Goal: Obtain resource: Download file/media

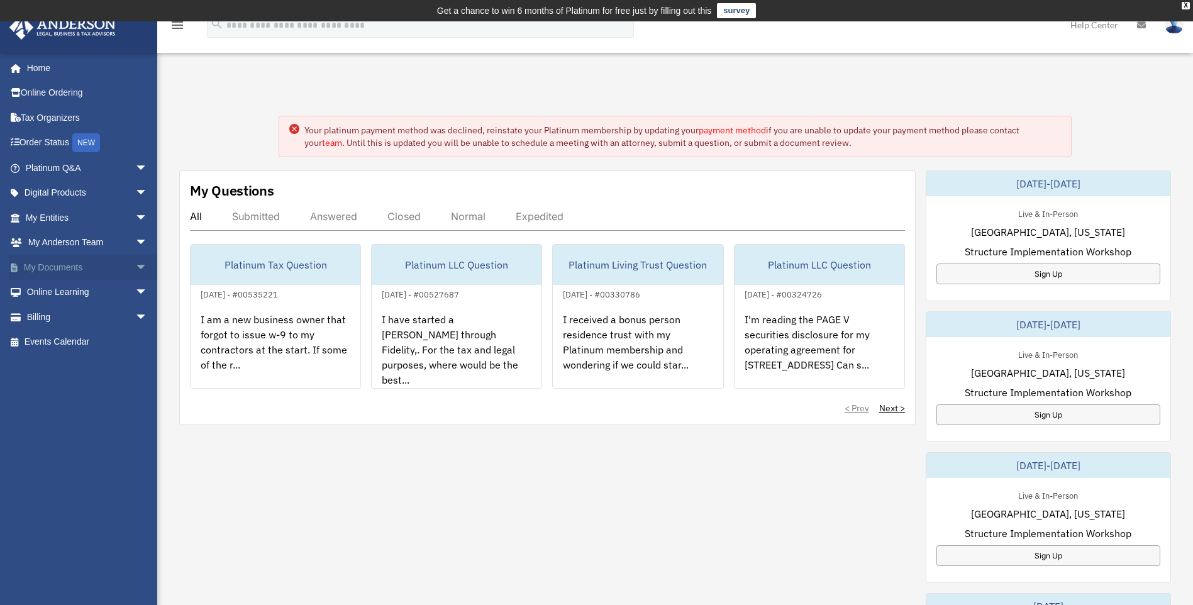
click at [135, 263] on span "arrow_drop_down" at bounding box center [147, 268] width 25 height 26
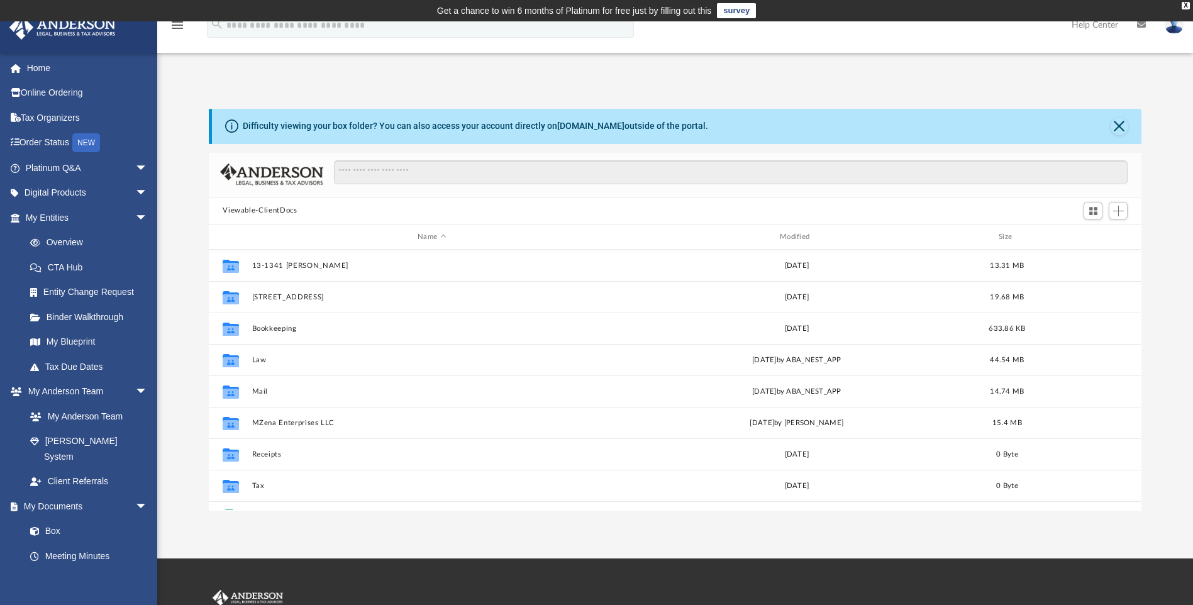
scroll to position [277, 923]
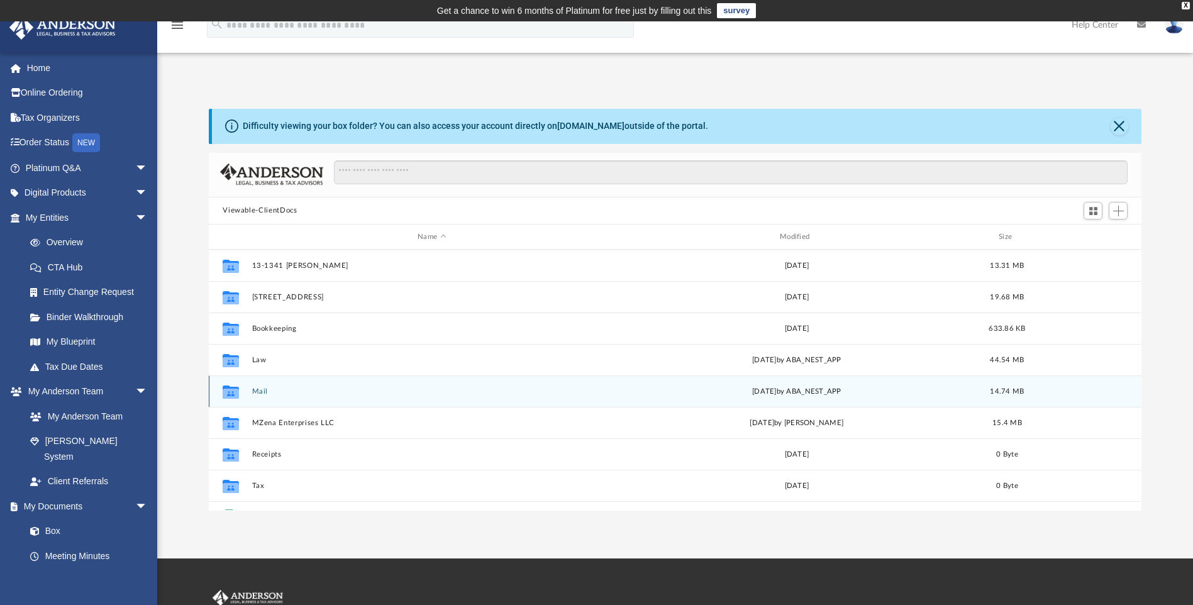
click at [253, 395] on button "Mail" at bounding box center [432, 391] width 360 height 8
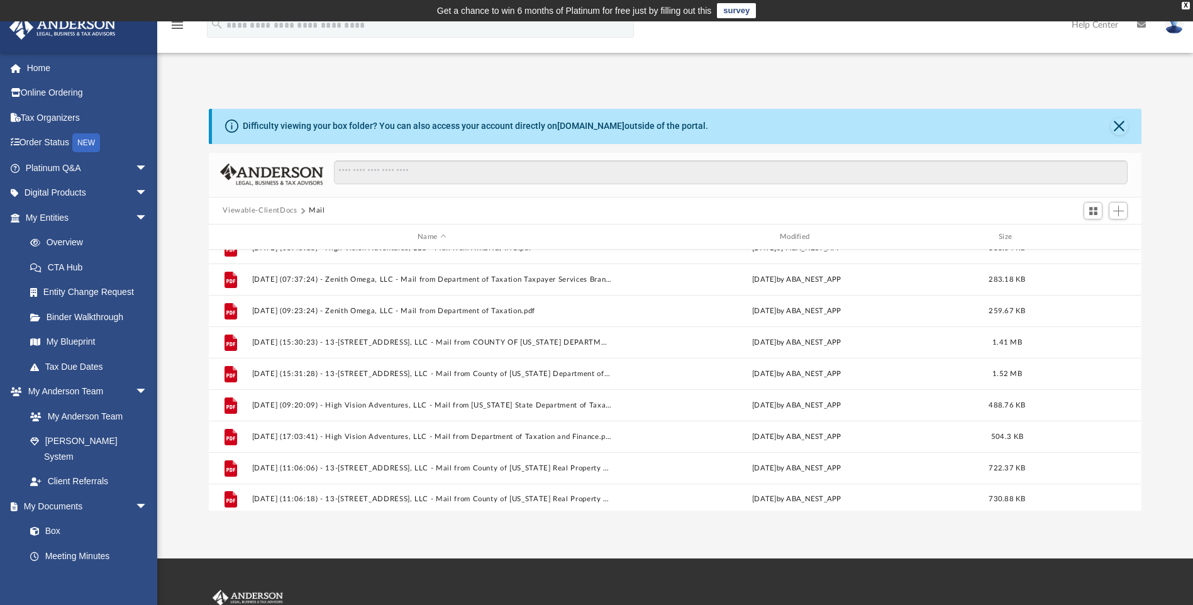
scroll to position [589, 0]
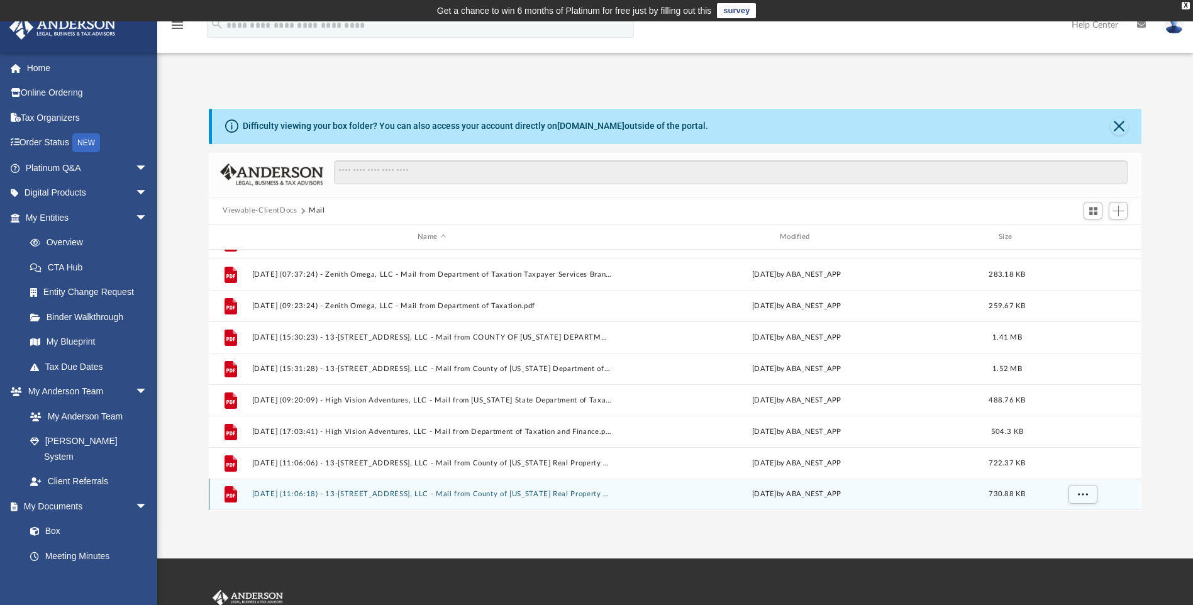
click at [335, 492] on button "[DATE] (11:06:18) - 13-[STREET_ADDRESS], LLC - Mail from County of [US_STATE] R…" at bounding box center [432, 494] width 360 height 8
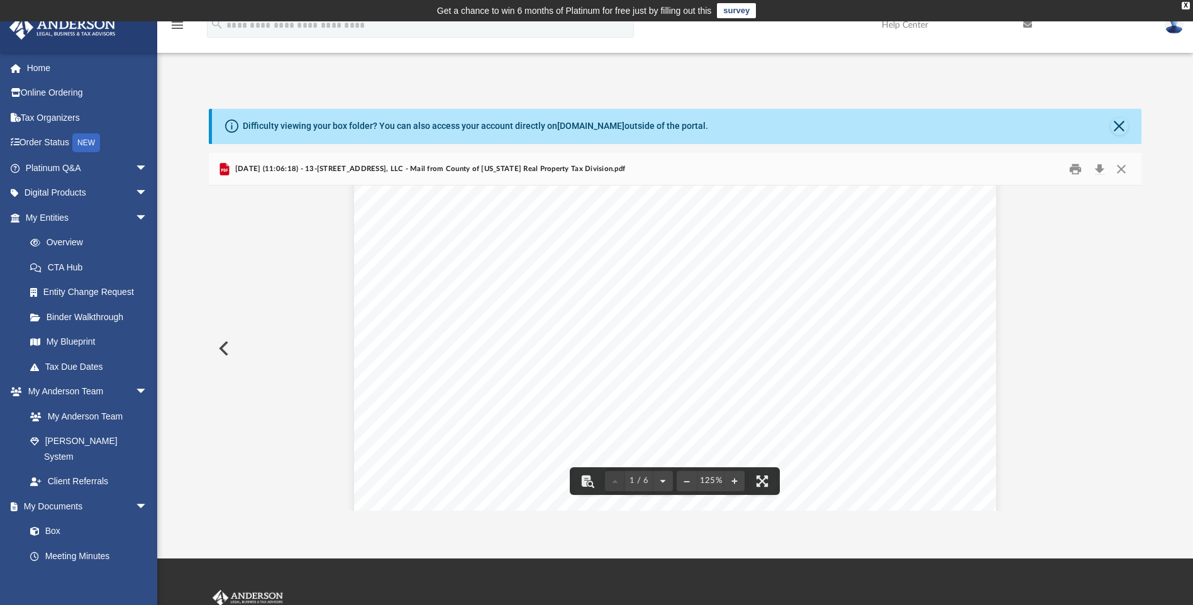
scroll to position [189, 0]
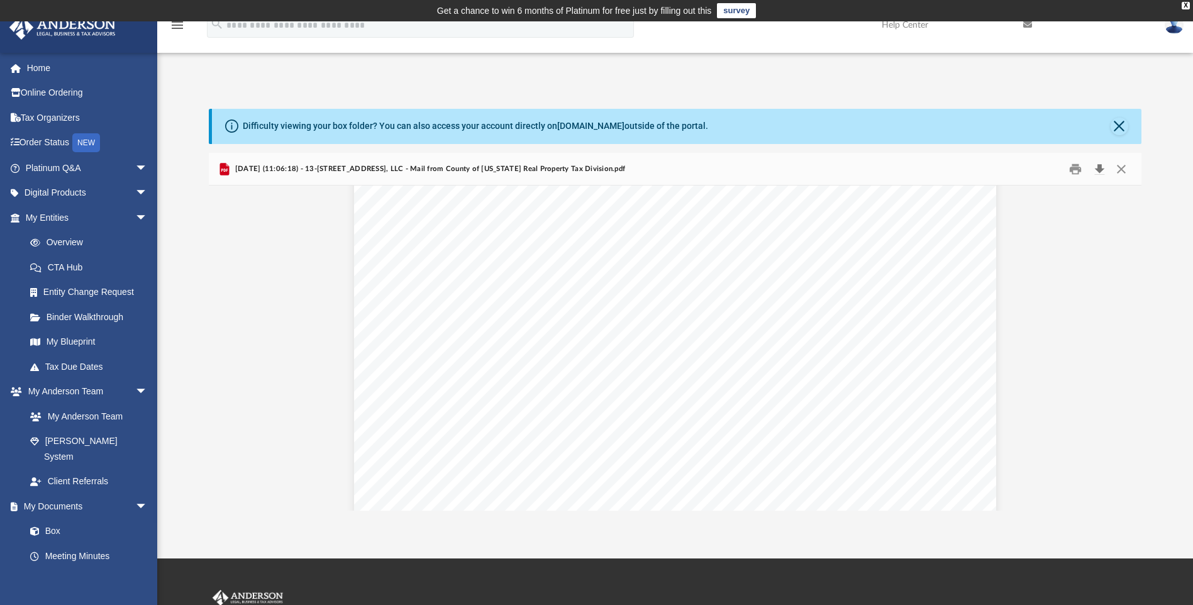
click at [1100, 163] on button "Download" at bounding box center [1099, 168] width 23 height 19
click at [820, 75] on div "App [EMAIL_ADDRESS][DOMAIN_NAME] Sign Out [EMAIL_ADDRESS][DOMAIN_NAME] Home Onl…" at bounding box center [596, 289] width 1193 height 441
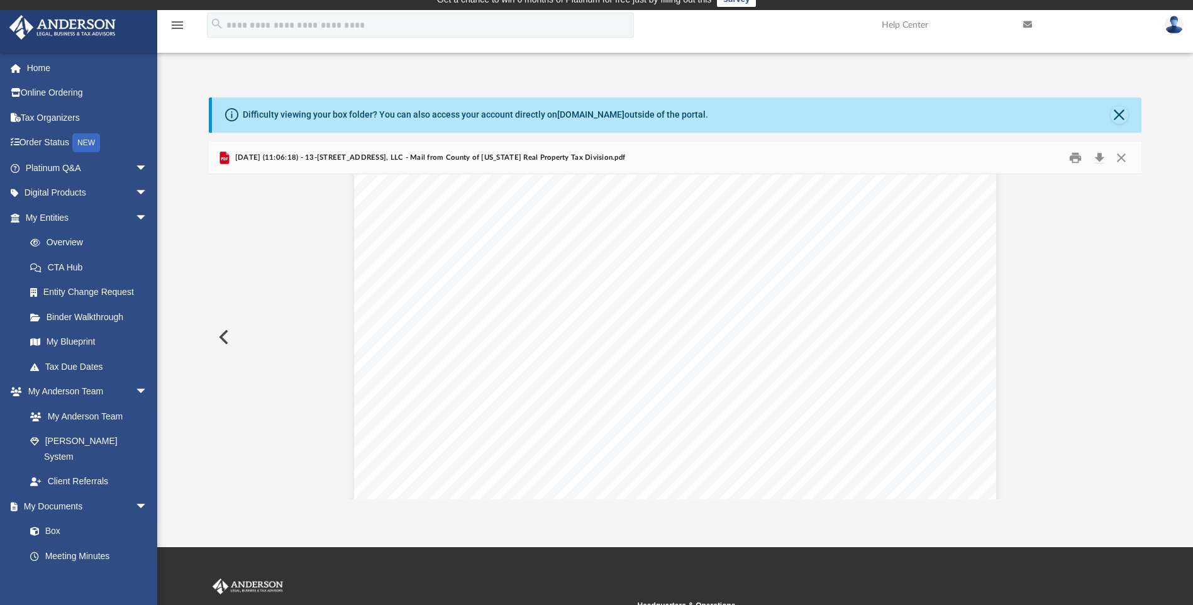
scroll to position [0, 0]
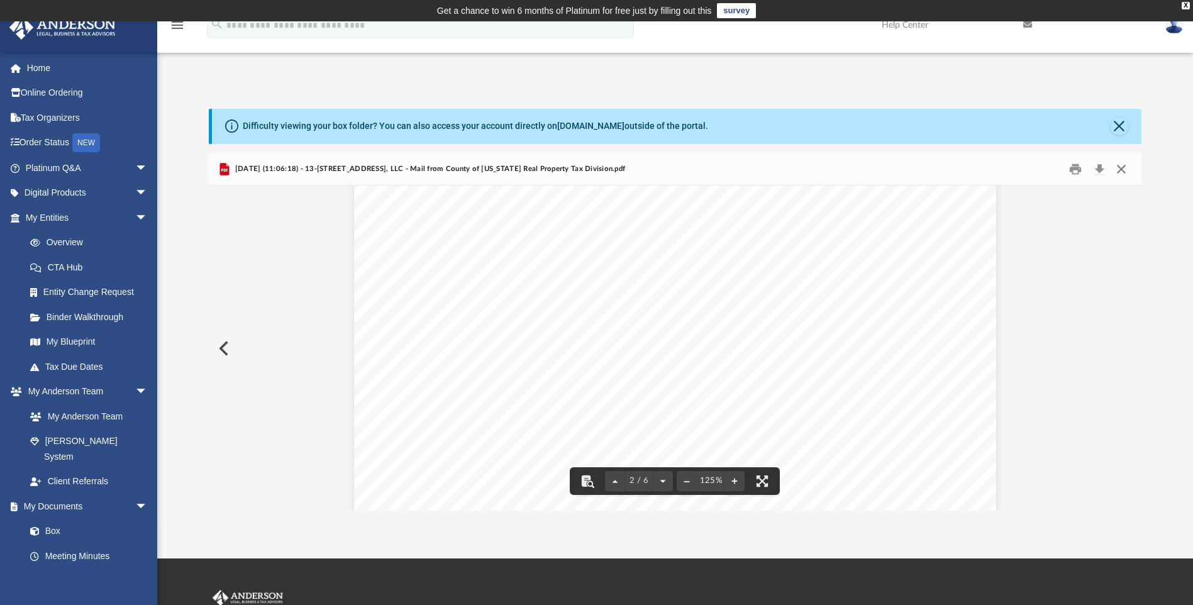
click at [1118, 170] on button "Close" at bounding box center [1121, 168] width 23 height 19
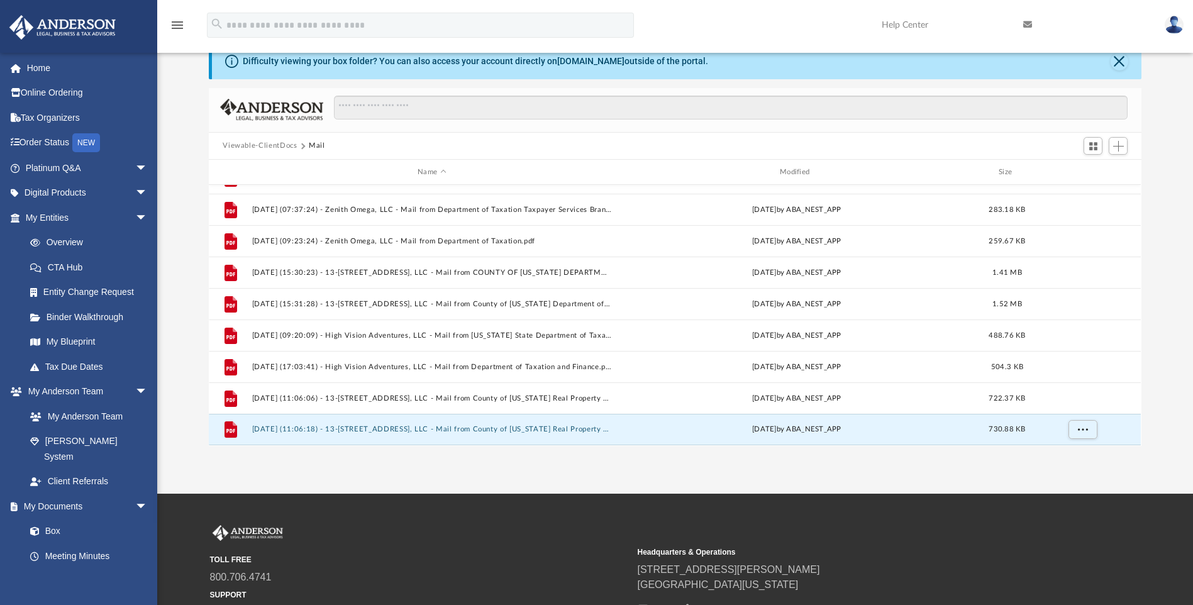
scroll to position [126, 0]
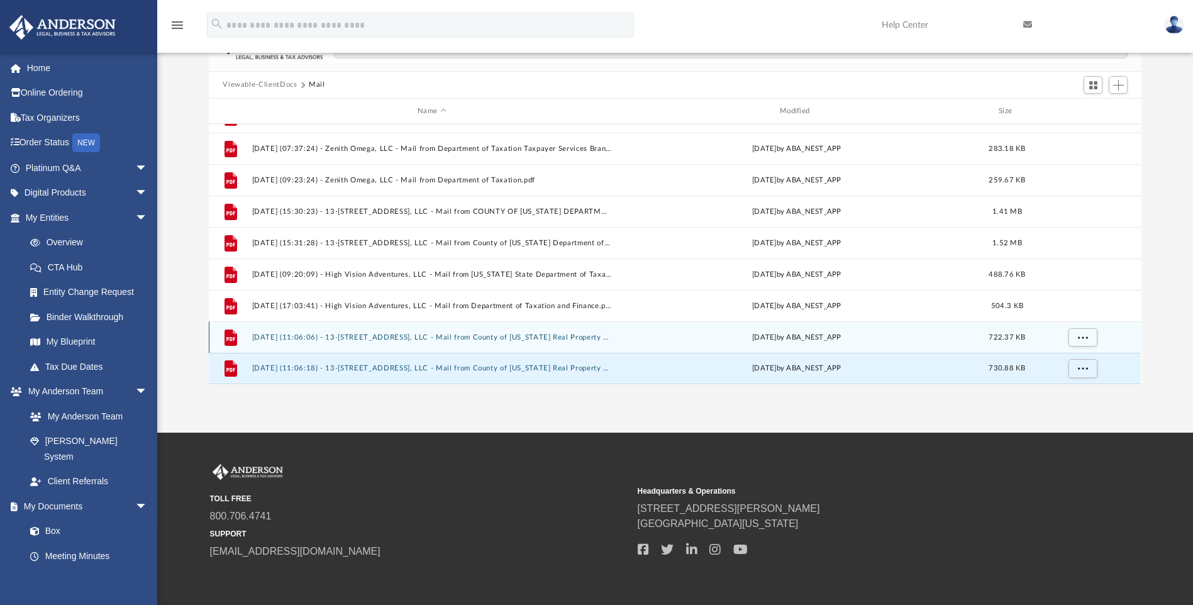
click at [532, 335] on button "[DATE] (11:06:06) - 13-[STREET_ADDRESS], LLC - Mail from County of [US_STATE] R…" at bounding box center [432, 337] width 360 height 8
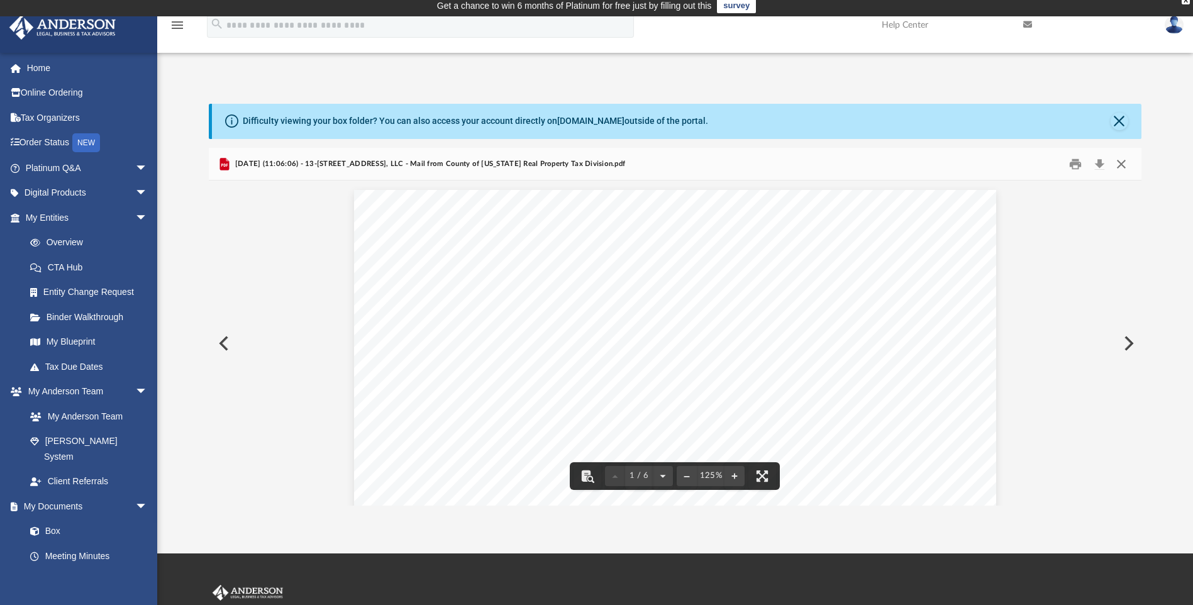
scroll to position [0, 0]
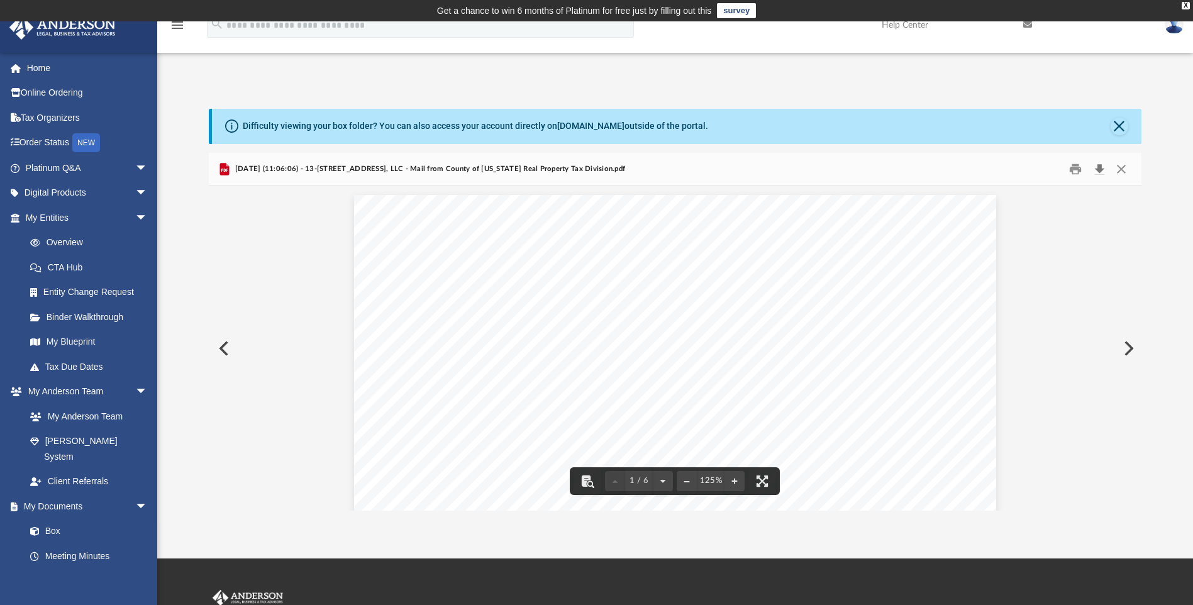
click at [1102, 168] on button "Download" at bounding box center [1099, 168] width 23 height 19
click at [1167, 287] on div "Difficulty viewing your box folder? You can also access your account directly o…" at bounding box center [675, 310] width 1036 height 402
click at [1116, 124] on button "Close" at bounding box center [1119, 127] width 18 height 18
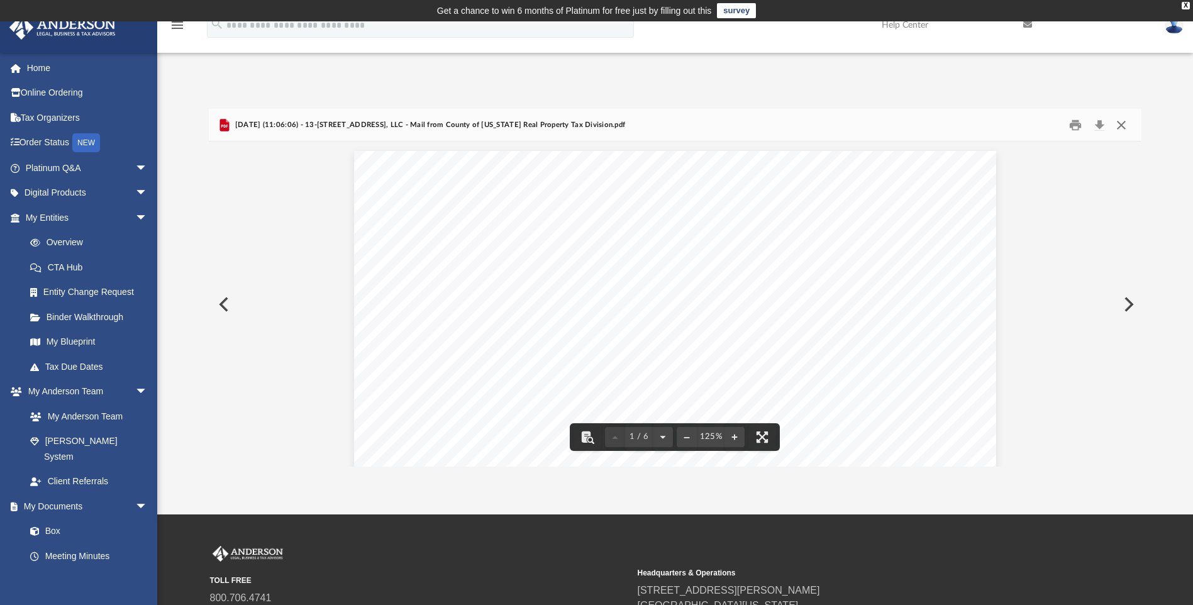
click at [1123, 127] on button "Close" at bounding box center [1121, 124] width 23 height 19
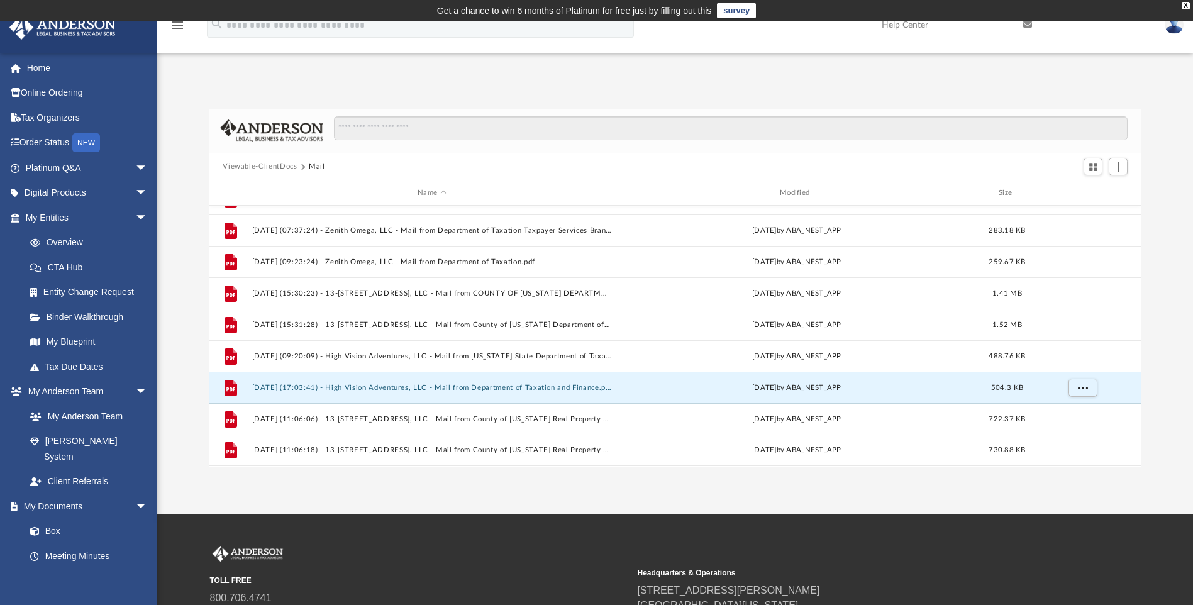
click at [426, 385] on button "2025.04.09 (17:03:41) - High Vision Adventures, LLC - Mail from Department of T…" at bounding box center [432, 388] width 360 height 8
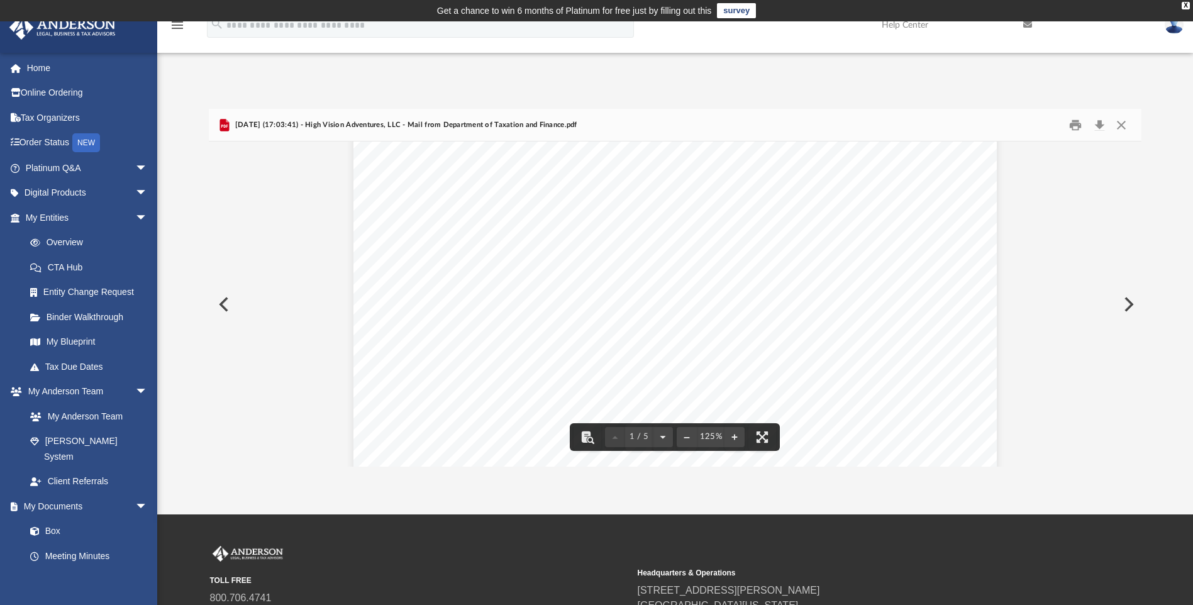
scroll to position [503, 0]
click at [1119, 121] on button "Close" at bounding box center [1121, 124] width 23 height 19
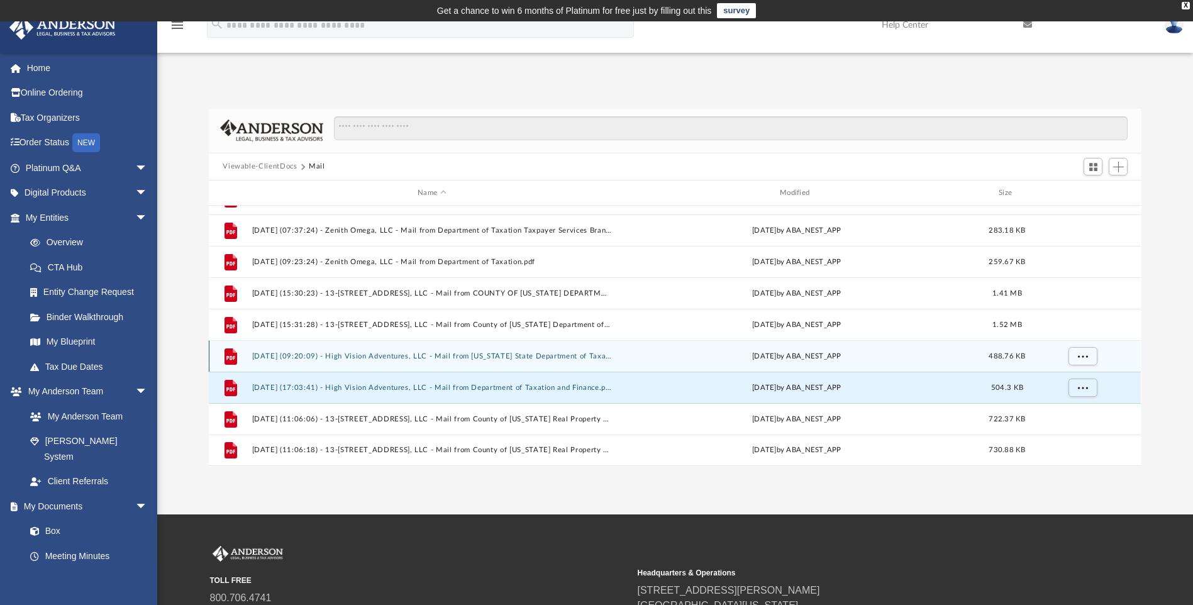
click at [438, 353] on button "2025.03.28 (09:20:09) - High Vision Adventures, LLC - Mail from New York State …" at bounding box center [432, 356] width 360 height 8
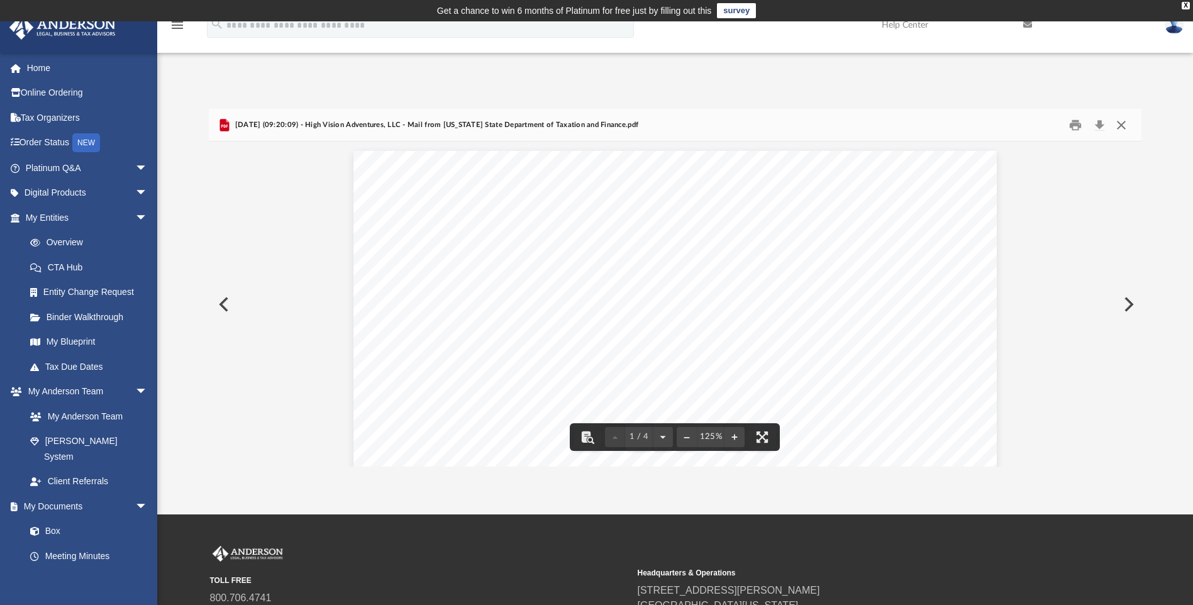
click at [1117, 127] on button "Close" at bounding box center [1121, 124] width 23 height 19
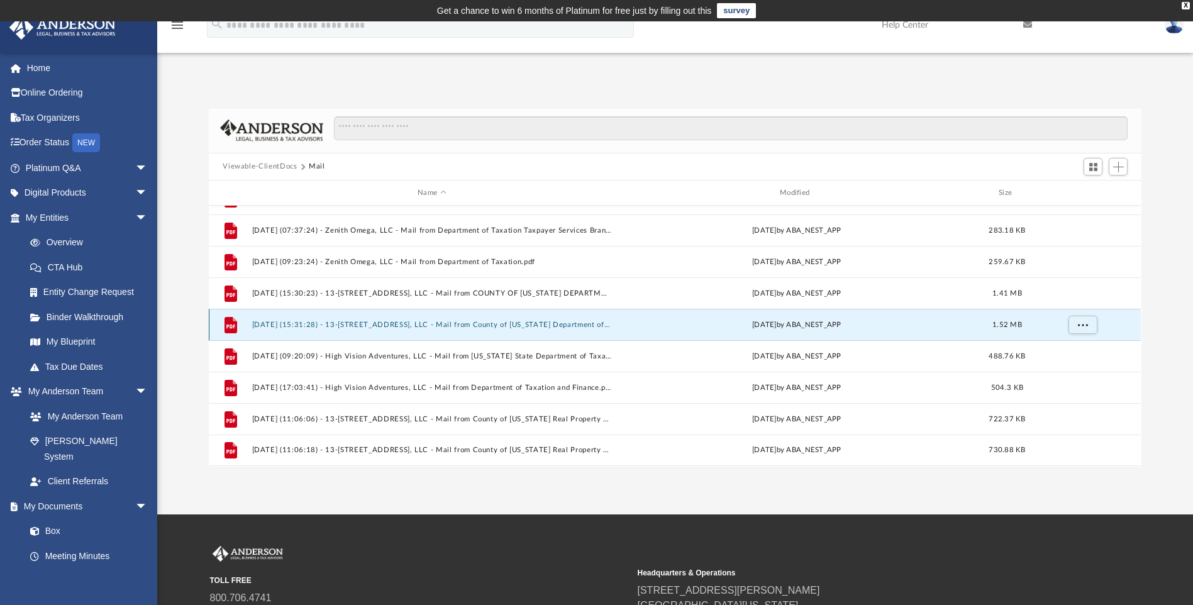
click at [496, 321] on button "2025.03.20 (15:31:28) - 13-1345 Malama St, LLC - Mail from County of Hawaii Dep…" at bounding box center [432, 325] width 360 height 8
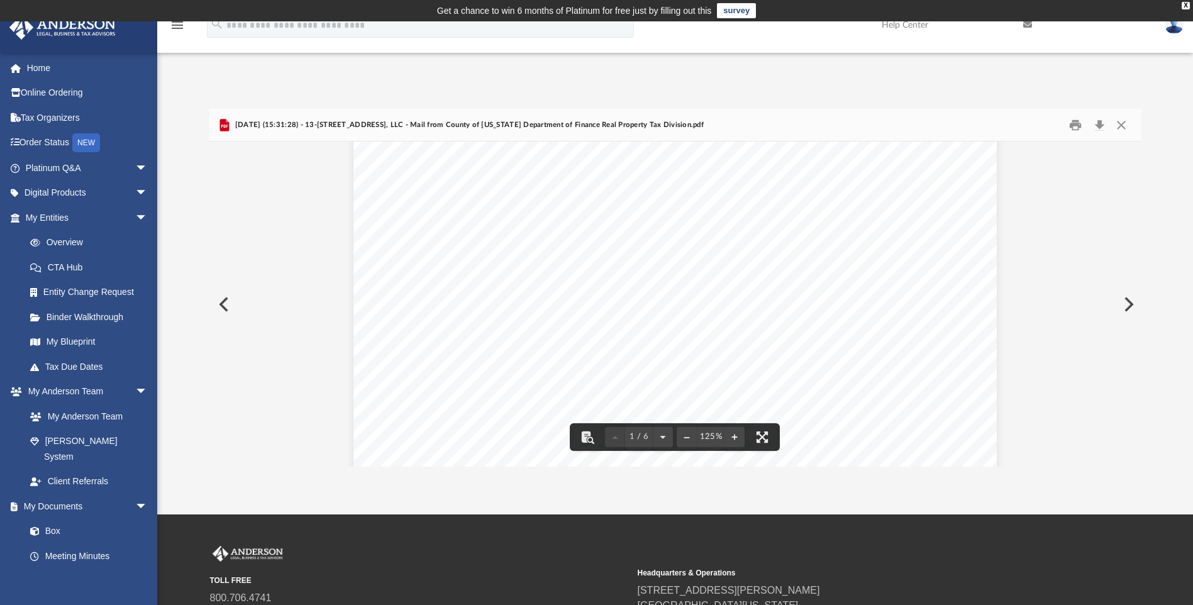
scroll to position [0, 0]
click at [1122, 124] on button "Close" at bounding box center [1121, 124] width 23 height 19
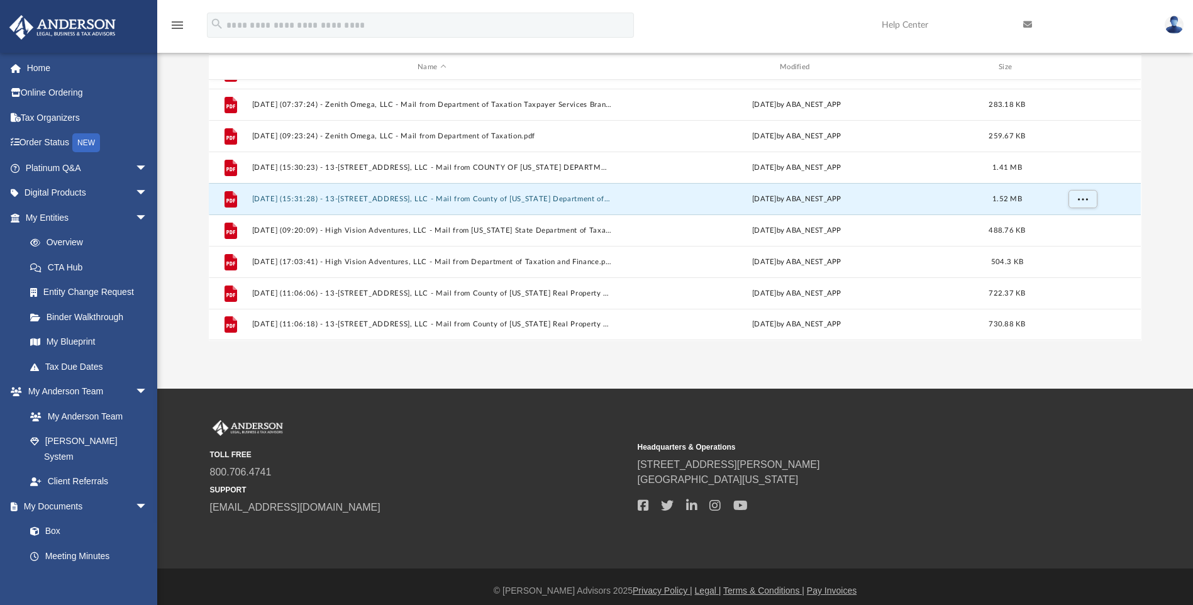
scroll to position [134, 0]
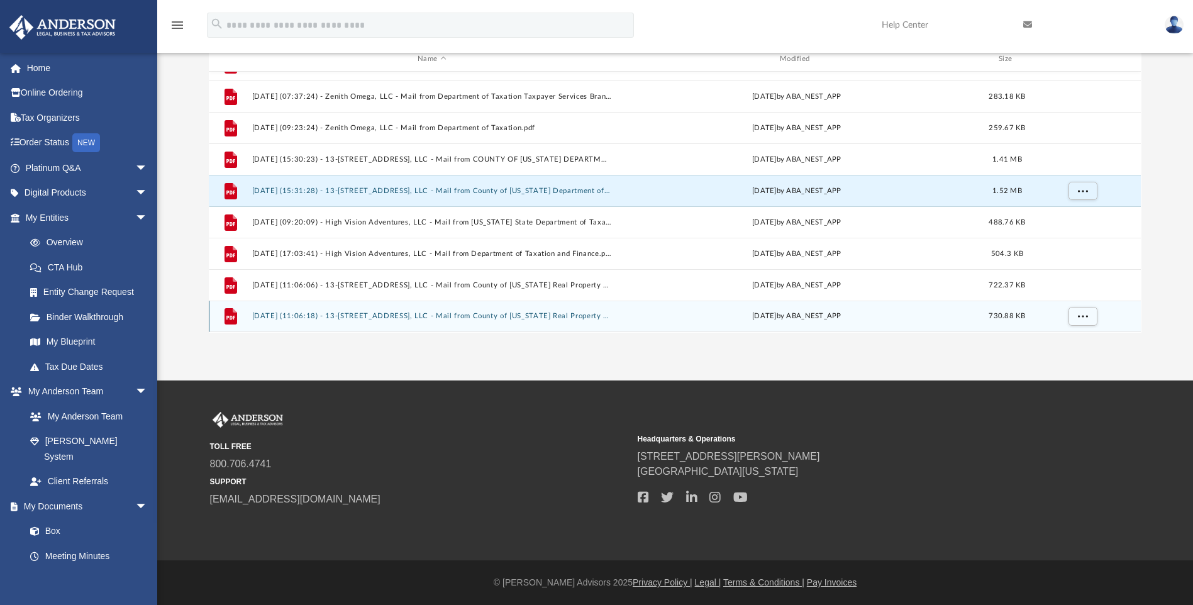
click at [438, 312] on button "2025.07.25 (11:06:18) - 13-1341 Malama St, LLC - Mail from County of Hawaii Rea…" at bounding box center [432, 316] width 360 height 8
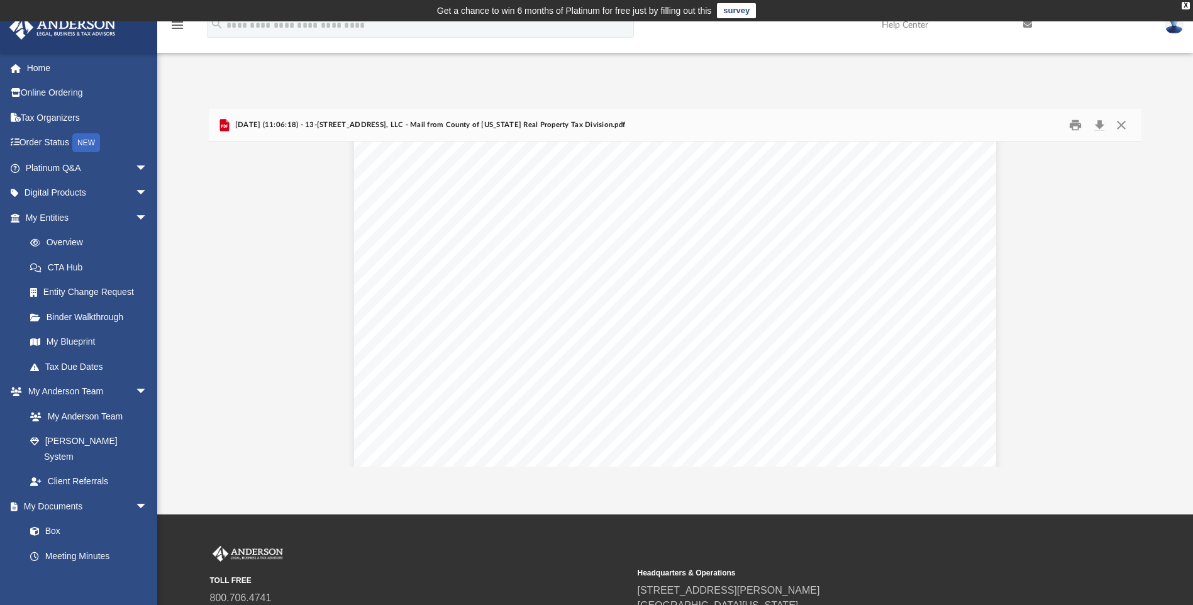
scroll to position [126, 0]
drag, startPoint x: 958, startPoint y: 280, endPoint x: 799, endPoint y: 283, distance: 159.1
click at [798, 277] on div "Page 1" at bounding box center [675, 438] width 642 height 827
drag, startPoint x: 530, startPoint y: 174, endPoint x: 479, endPoint y: 170, distance: 51.1
click at [529, 174] on div "Page 1" at bounding box center [675, 438] width 642 height 827
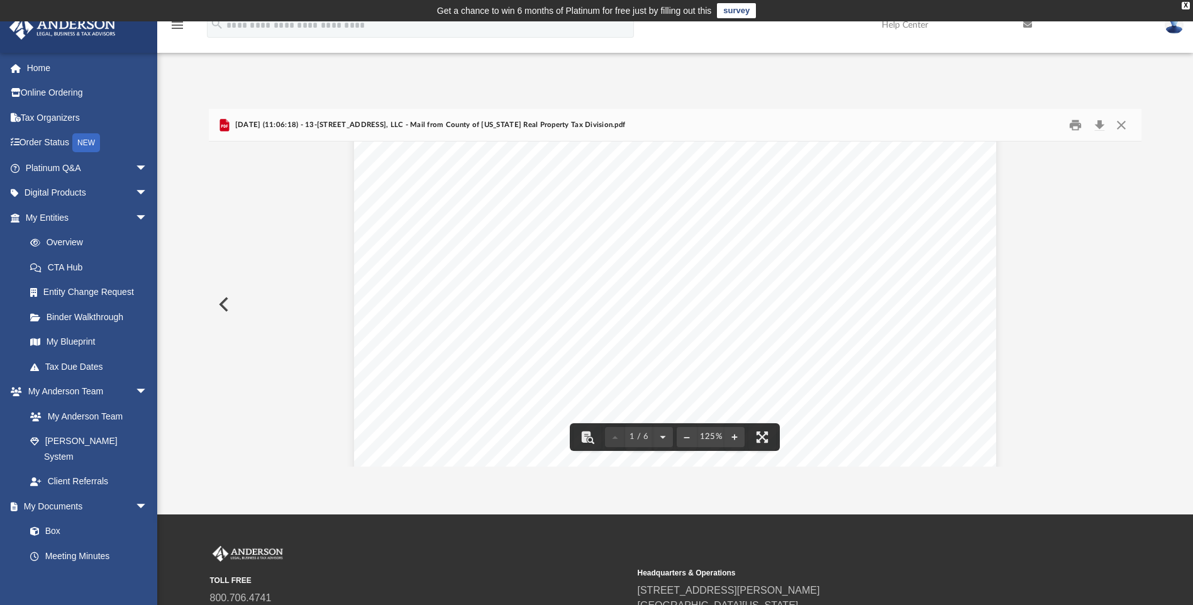
click at [470, 169] on div "Page 1" at bounding box center [675, 438] width 642 height 827
